Goal: Information Seeking & Learning: Learn about a topic

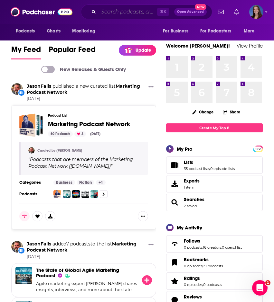
click at [129, 9] on input "Search podcasts, credits, & more..." at bounding box center [127, 12] width 59 height 10
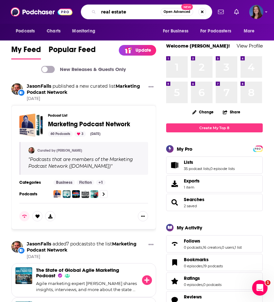
type input "real estate"
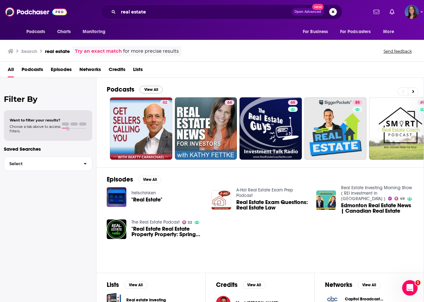
click at [153, 87] on button "View All" at bounding box center [151, 90] width 23 height 8
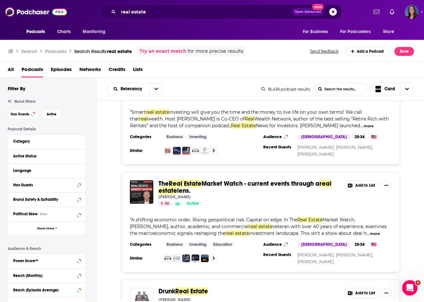
scroll to position [867, 0]
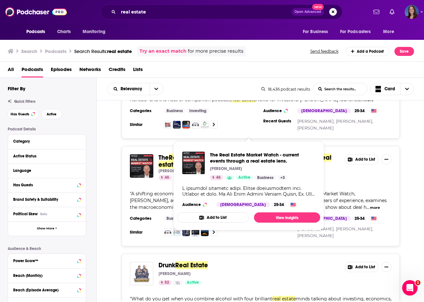
click at [273, 173] on div "The Real Estate Market Watch - current events through a real estate lens. [PERS…" at bounding box center [261, 196] width 328 height 100
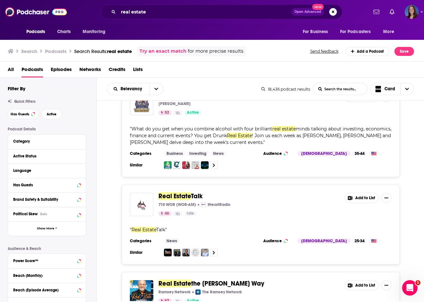
scroll to position [1080, 0]
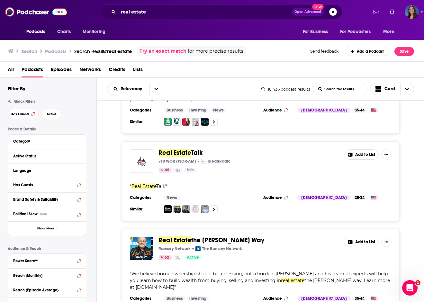
click at [273, 12] on span "Open Advanced" at bounding box center [308, 11] width 27 height 3
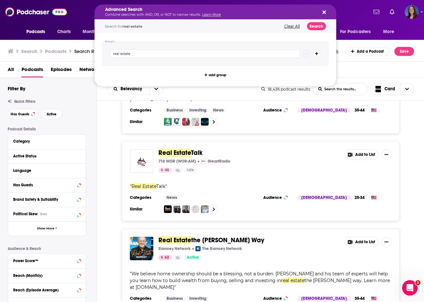
click at [273, 11] on div "Advanced Search Combine searches with AND, OR, or NOT to narrow results. Learn …" at bounding box center [216, 12] width 242 height 15
click at [273, 13] on icon "Search podcasts, credits, & more..." at bounding box center [325, 12] width 4 height 5
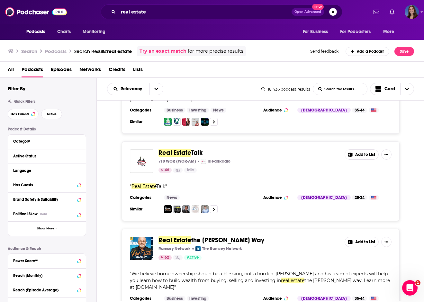
click at [217, 17] on div "real estate Open Advanced New" at bounding box center [222, 12] width 242 height 15
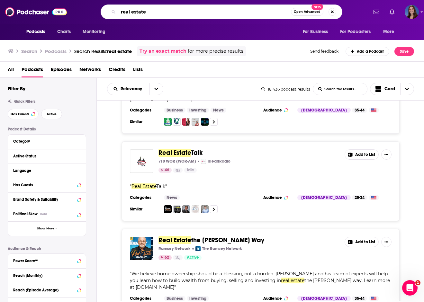
click at [219, 13] on input "real estate" at bounding box center [204, 12] width 173 height 10
type input "Southern [US_STATE] homebuilding"
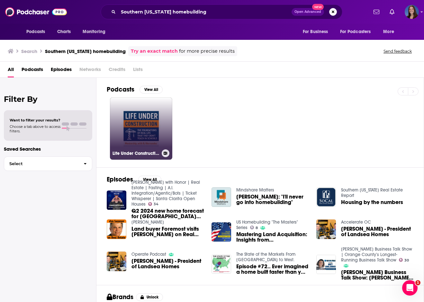
click at [138, 136] on link "Life Under Construction: The Foundations of Real Life That They Don't Teach in …" at bounding box center [141, 128] width 62 height 62
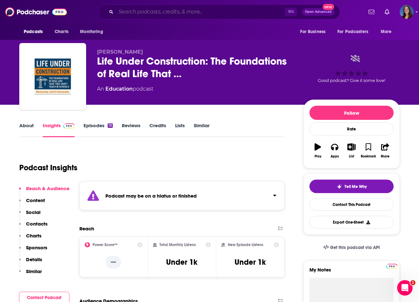
click at [195, 8] on input "Search podcasts, credits, & more..." at bounding box center [200, 12] width 169 height 10
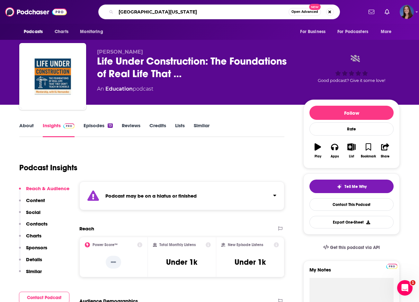
type input "[GEOGRAPHIC_DATA][US_STATE]"
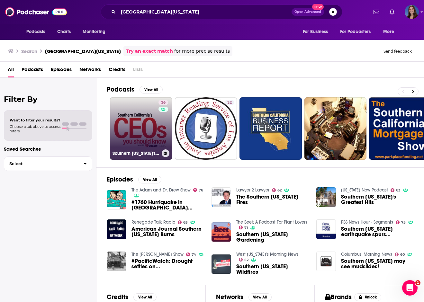
click at [165, 132] on div "36" at bounding box center [164, 125] width 11 height 50
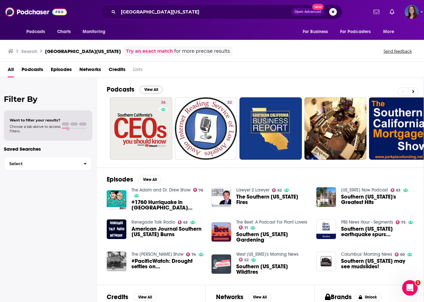
click at [154, 88] on button "View All" at bounding box center [151, 90] width 23 height 8
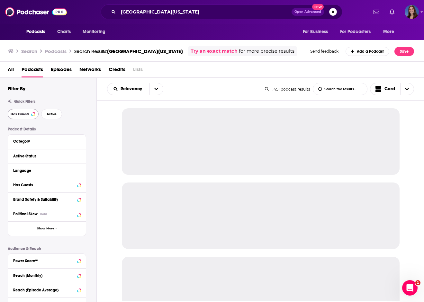
click at [21, 110] on button "Has Guests" at bounding box center [23, 114] width 31 height 10
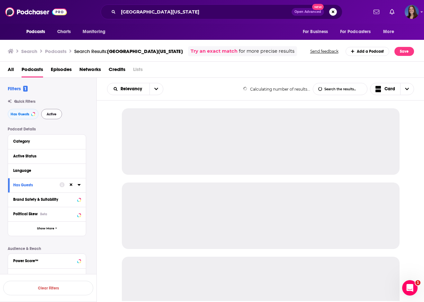
click at [58, 110] on button "Active" at bounding box center [51, 114] width 21 height 10
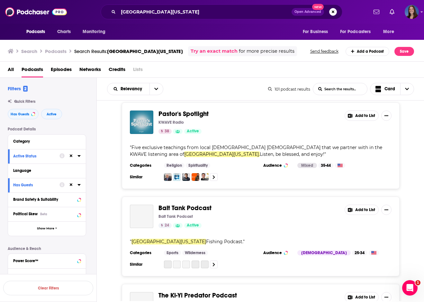
scroll to position [654, 0]
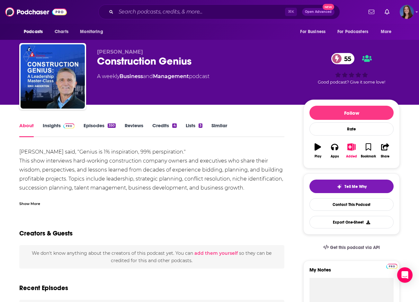
click at [49, 124] on link "Insights" at bounding box center [59, 130] width 32 height 15
